Goal: Information Seeking & Learning: Understand process/instructions

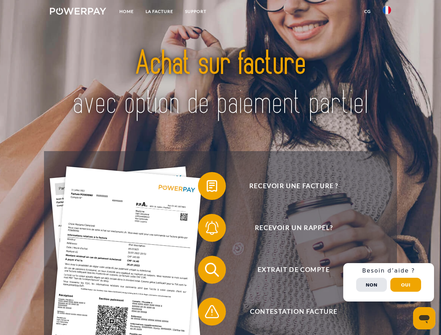
click at [78, 12] on img at bounding box center [78, 11] width 56 height 7
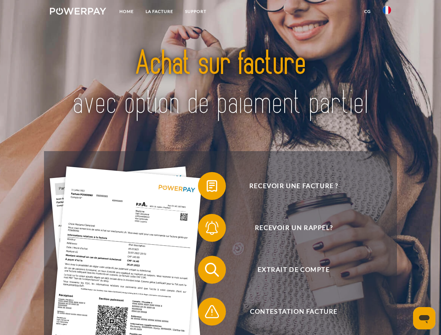
click at [387, 12] on img at bounding box center [387, 10] width 8 height 8
click at [367, 12] on link "CG" at bounding box center [367, 11] width 18 height 13
click at [207, 187] on span at bounding box center [201, 186] width 35 height 35
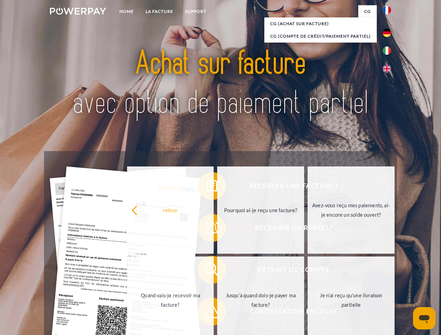
click at [207, 229] on div "Recevoir une facture ? Recevoir un rappel? Extrait de compte retour" at bounding box center [220, 290] width 353 height 279
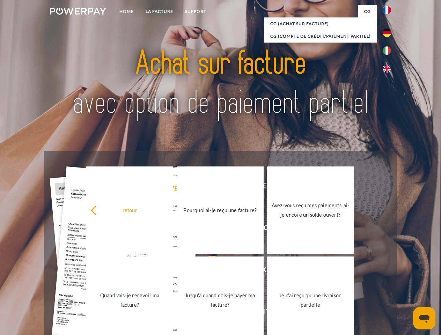
click at [207, 271] on link "Jusqu'à quand dois-je payer ma facture?" at bounding box center [220, 300] width 87 height 87
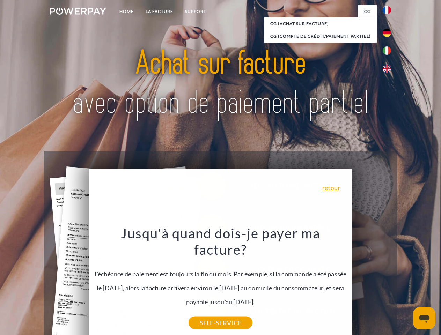
click at [388, 282] on div "Recevoir une facture ? Recevoir un rappel? Extrait de compte retour" at bounding box center [220, 290] width 353 height 279
click at [371, 284] on span "Extrait de compte" at bounding box center [293, 270] width 171 height 28
click at [406, 285] on header "Home LA FACTURE Support" at bounding box center [220, 241] width 441 height 482
